Goal: Task Accomplishment & Management: Use online tool/utility

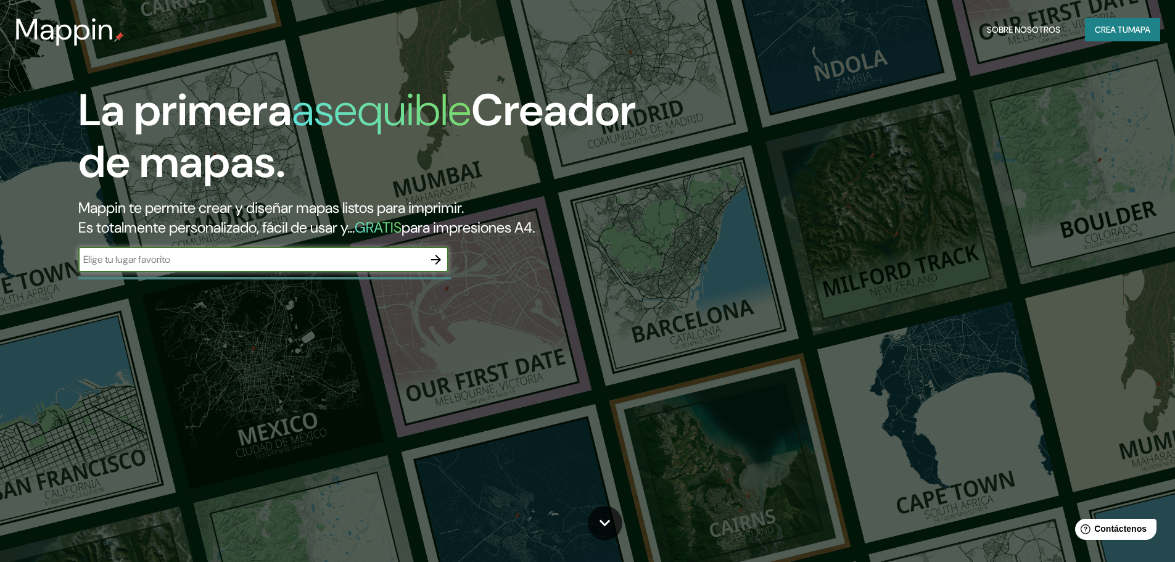
click at [318, 254] on input "text" at bounding box center [250, 259] width 345 height 14
paste input "Calle Piura con av. [GEOGRAPHIC_DATA]"
type input "Calle Piura con av. [GEOGRAPHIC_DATA]"
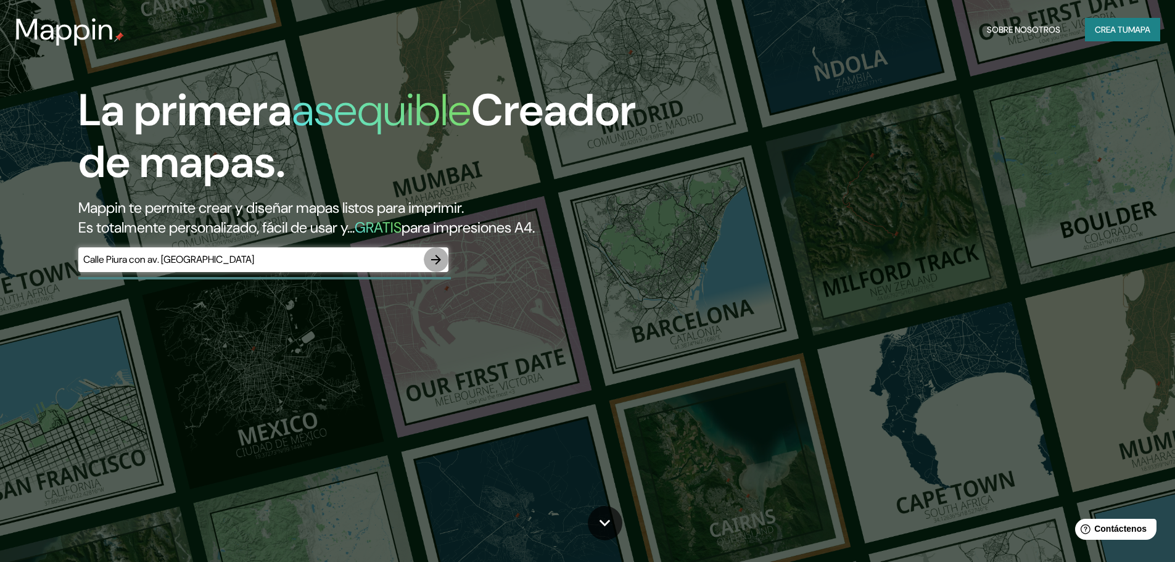
click at [435, 262] on icon "button" at bounding box center [436, 259] width 15 height 15
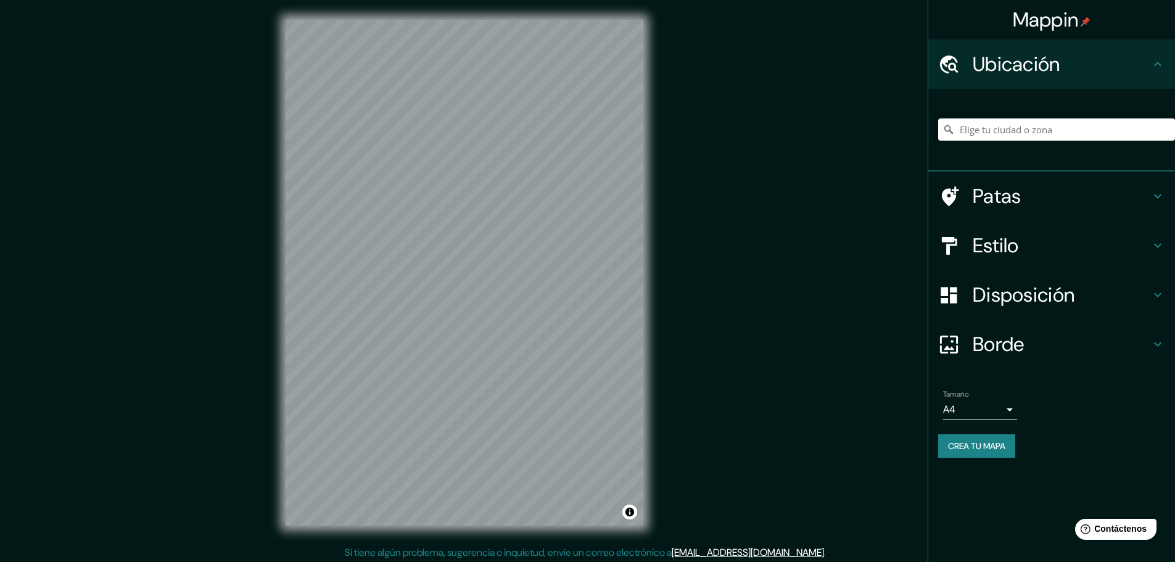
click at [998, 128] on input "Elige tu ciudad o zona" at bounding box center [1056, 129] width 237 height 22
paste input "Calle Piura con av. [GEOGRAPHIC_DATA]"
click at [1033, 121] on input "[GEOGRAPHIC_DATA], [GEOGRAPHIC_DATA]" at bounding box center [1056, 129] width 237 height 22
drag, startPoint x: 1073, startPoint y: 133, endPoint x: 882, endPoint y: 126, distance: 191.3
click at [882, 126] on div "Mappin Ubicación [GEOGRAPHIC_DATA], [GEOGRAPHIC_DATA] Provincia de [GEOGRAPHIC_…" at bounding box center [587, 282] width 1175 height 565
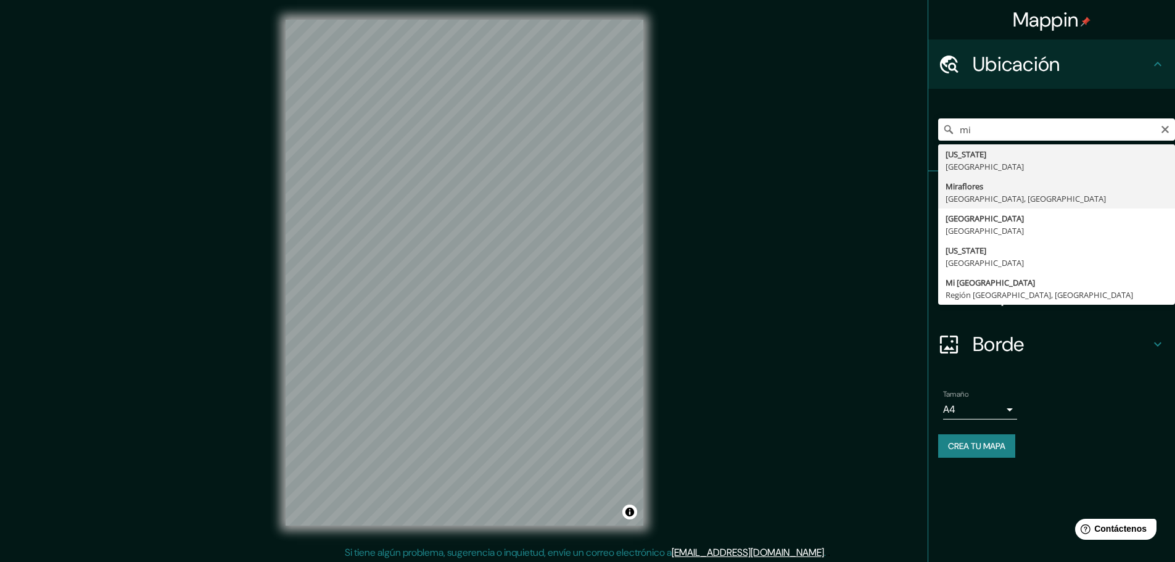
type input "[GEOGRAPHIC_DATA], [GEOGRAPHIC_DATA], [GEOGRAPHIC_DATA]"
